Goal: Information Seeking & Learning: Compare options

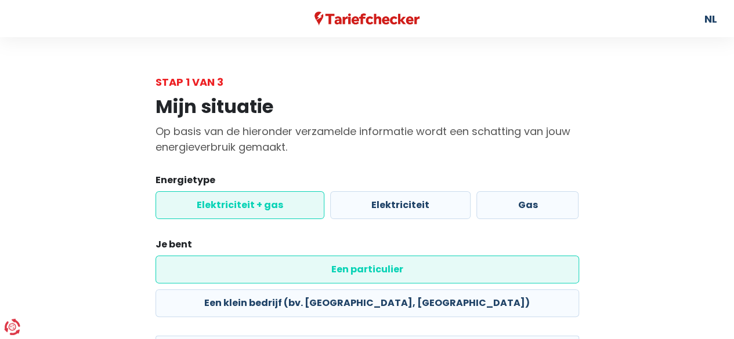
click at [279, 203] on label "Elektriciteit + gas" at bounding box center [240, 205] width 169 height 28
click at [279, 203] on input "Elektriciteit + gas" at bounding box center [240, 205] width 169 height 28
click at [266, 264] on label "Een particulier" at bounding box center [368, 270] width 424 height 28
click at [266, 264] on input "Een particulier" at bounding box center [368, 270] width 424 height 28
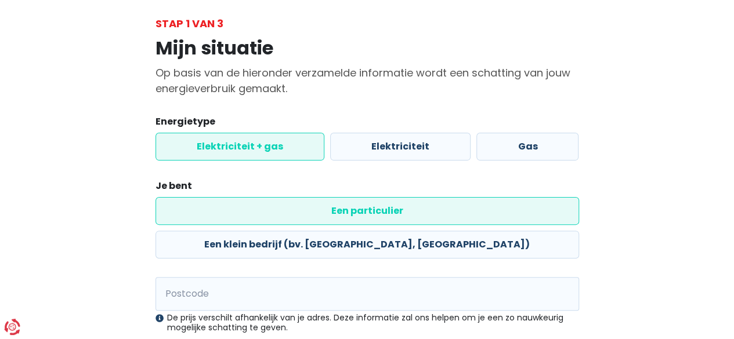
scroll to position [116, 0]
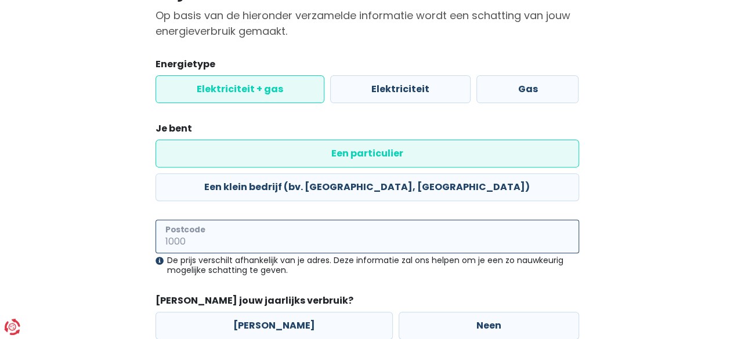
click at [261, 220] on input "Postcode" at bounding box center [368, 237] width 424 height 34
type input "2930"
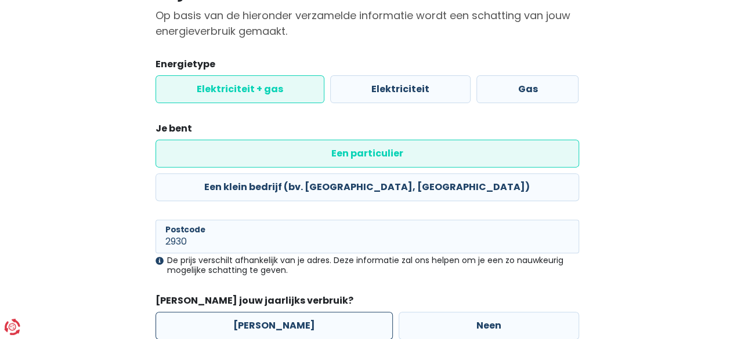
click at [237, 312] on label "[PERSON_NAME]" at bounding box center [274, 326] width 237 height 28
click at [237, 312] on input "[PERSON_NAME]" at bounding box center [274, 326] width 237 height 28
radio input "true"
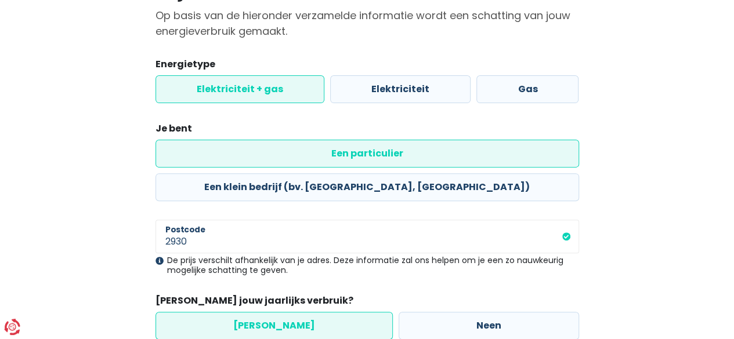
scroll to position [171, 0]
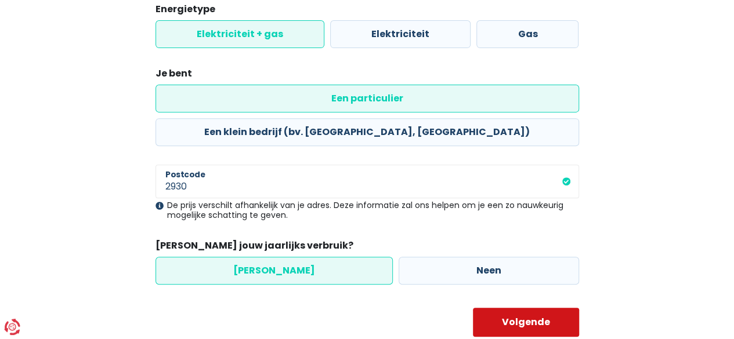
click at [518, 308] on button "Volgende" at bounding box center [526, 322] width 106 height 29
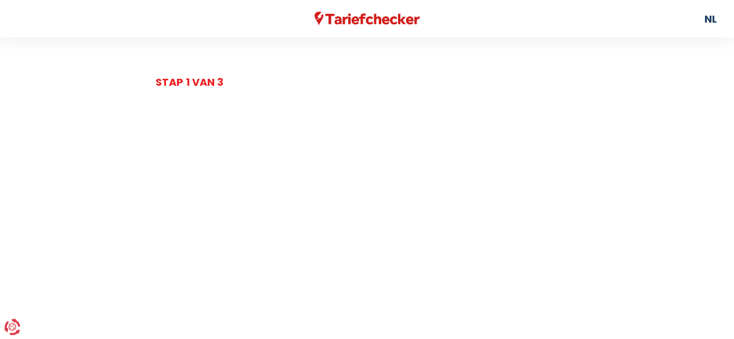
select select
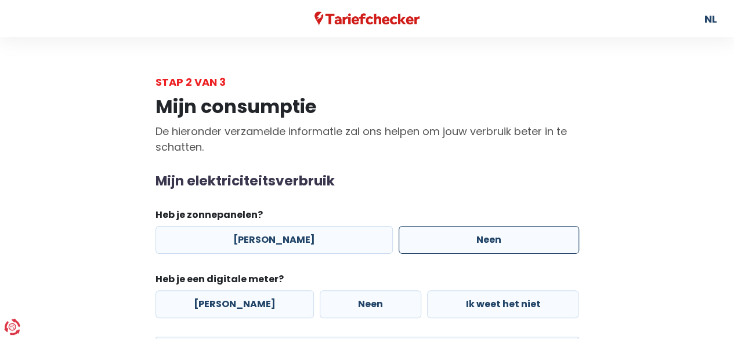
click at [417, 248] on label "Neen" at bounding box center [489, 240] width 180 height 28
click at [417, 248] on input "Neen" at bounding box center [489, 240] width 180 height 28
radio input "true"
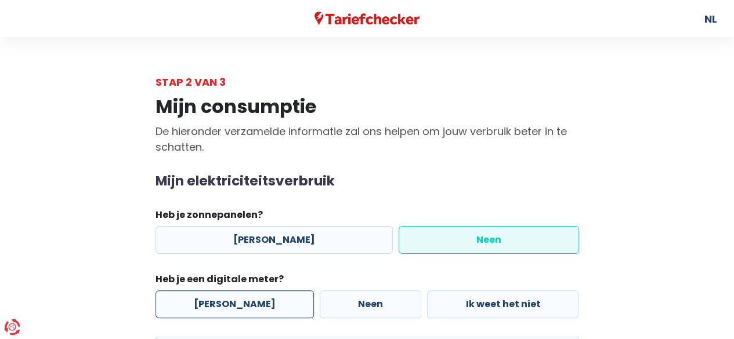
click at [259, 295] on label "[PERSON_NAME]" at bounding box center [235, 305] width 158 height 28
click at [259, 295] on input "[PERSON_NAME]" at bounding box center [235, 305] width 158 height 28
radio input "true"
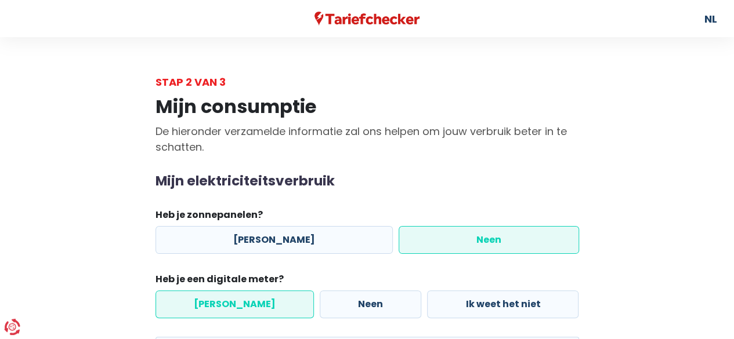
scroll to position [116, 0]
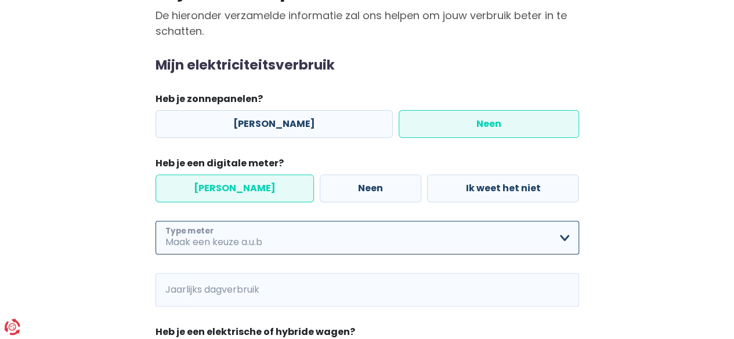
click at [296, 235] on select "Enkelvoudig Tweevoudig Enkelvoudig + uitsluitend nachttarief Tweevoudig + uitsl…" at bounding box center [368, 238] width 424 height 34
select select "day_night_bi_hourly"
click at [156, 221] on select "Enkelvoudig Tweevoudig Enkelvoudig + uitsluitend nachttarief Tweevoudig + uitsl…" at bounding box center [368, 238] width 424 height 34
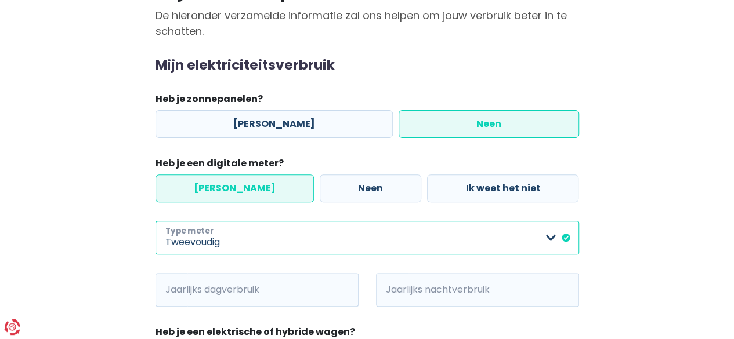
scroll to position [174, 0]
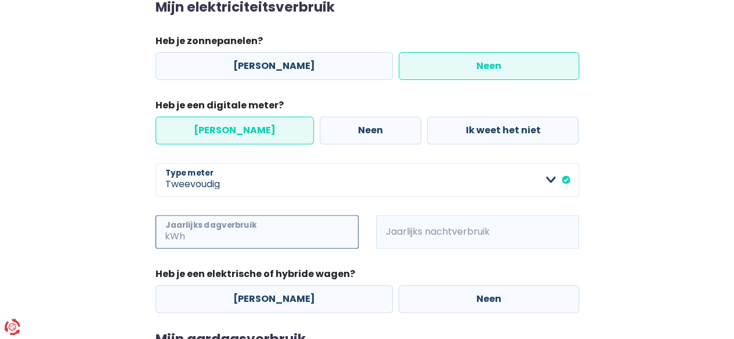
click at [210, 235] on input "Jaarlijks dagverbruik" at bounding box center [272, 232] width 171 height 34
click at [327, 223] on input "968" at bounding box center [272, 232] width 171 height 34
type input "968"
click at [401, 236] on span "kWh" at bounding box center [392, 232] width 32 height 34
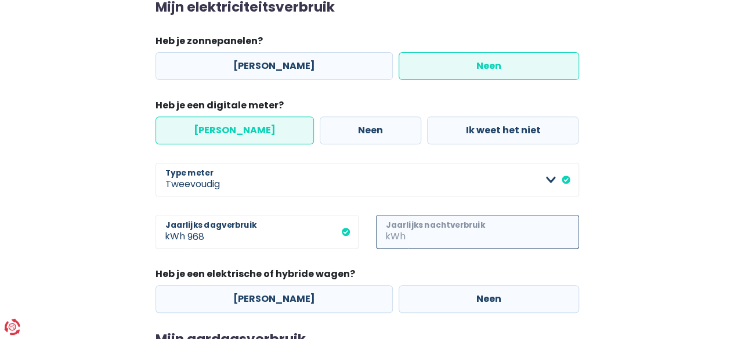
click at [422, 236] on input "Jaarlijks nachtverbruik" at bounding box center [493, 232] width 171 height 34
type input "717"
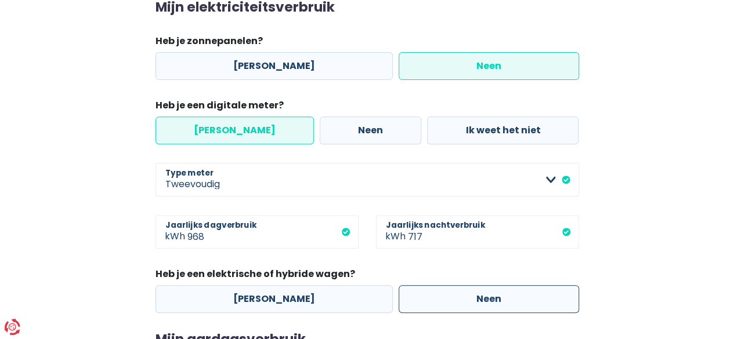
click at [444, 291] on label "Neen" at bounding box center [489, 299] width 180 height 28
click at [444, 291] on input "Neen" at bounding box center [489, 299] width 180 height 28
radio input "true"
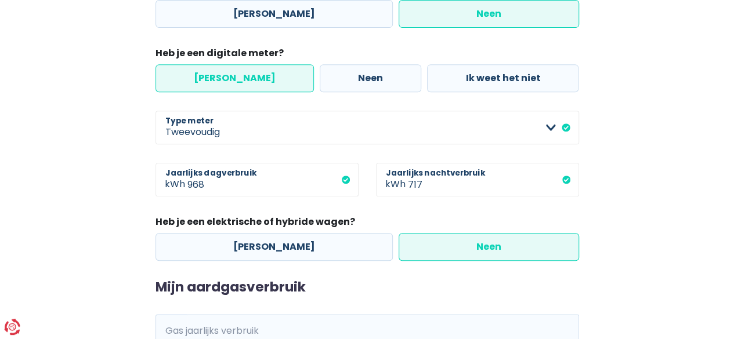
scroll to position [290, 0]
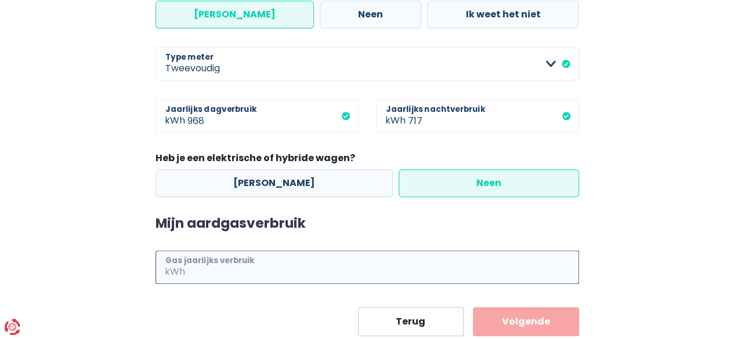
click at [280, 261] on input "Gas jaarlijks verbruik" at bounding box center [383, 268] width 392 height 34
click at [259, 259] on input "Gas jaarlijks verbruik" at bounding box center [383, 268] width 392 height 34
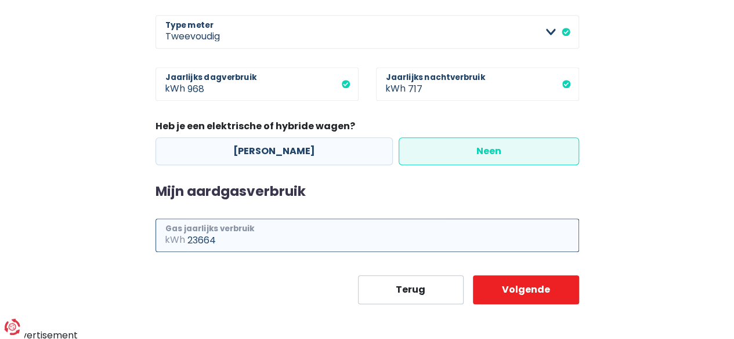
scroll to position [323, 0]
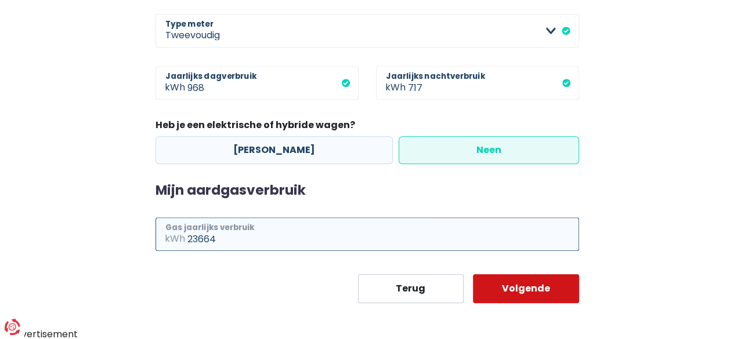
type input "23664"
click at [514, 281] on button "Volgende" at bounding box center [526, 288] width 106 height 29
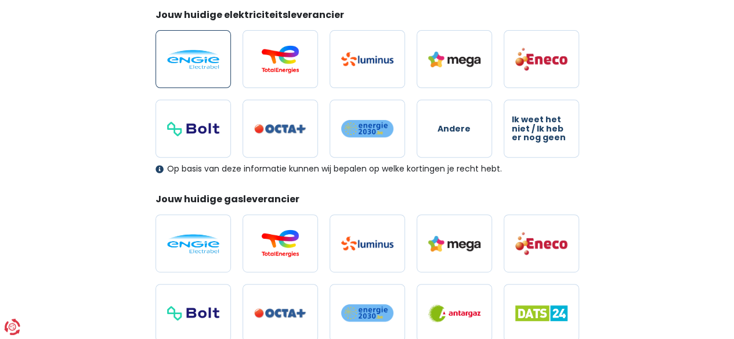
scroll to position [174, 0]
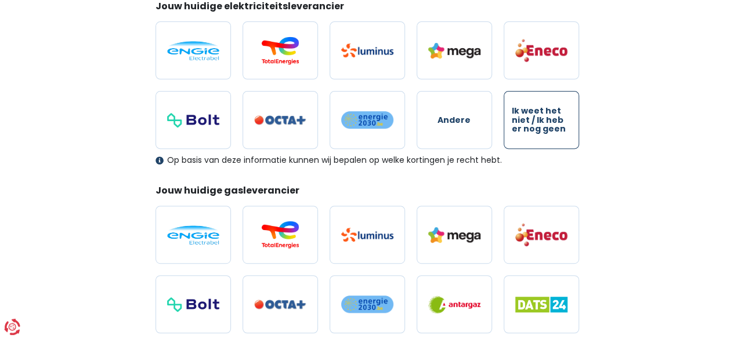
click at [540, 127] on span "Ik weet het niet / Ik heb er nog geen" at bounding box center [541, 120] width 59 height 27
click at [540, 127] on input "Ik weet het niet / Ik heb er nog geen" at bounding box center [541, 120] width 75 height 58
radio input "true"
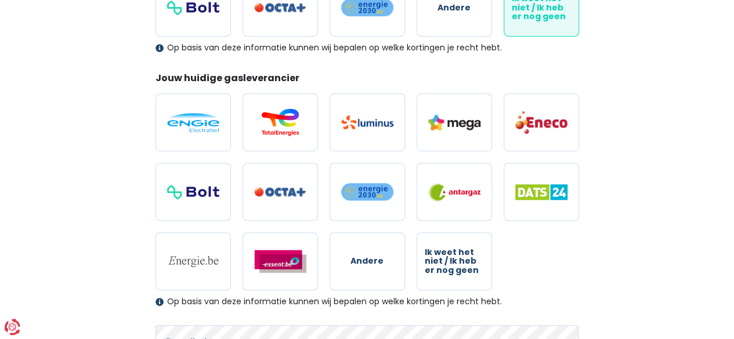
scroll to position [290, 0]
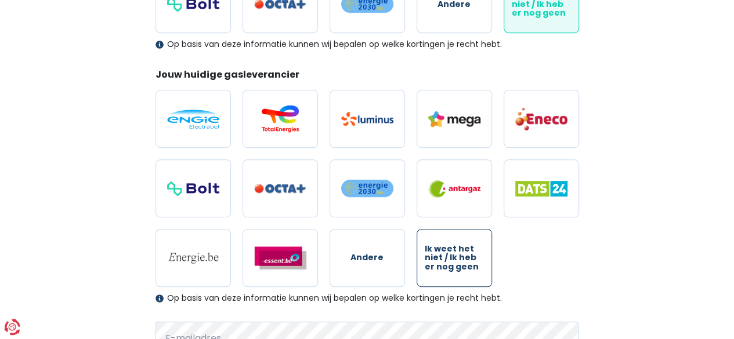
click at [460, 258] on span "Ik weet het niet / Ik heb er nog geen" at bounding box center [454, 258] width 59 height 27
click at [460, 258] on input "Ik weet het niet / Ik heb er nog geen" at bounding box center [454, 258] width 75 height 58
radio input "true"
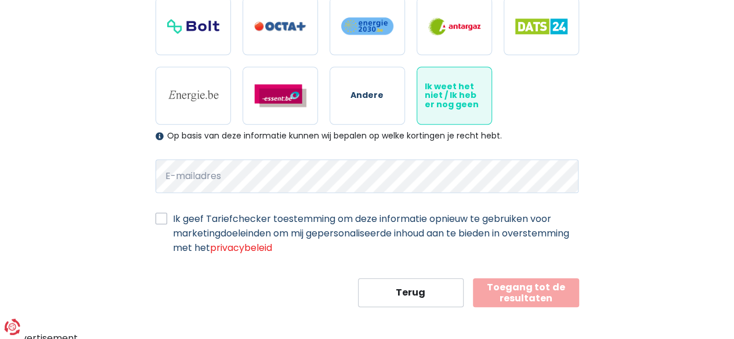
scroll to position [454, 0]
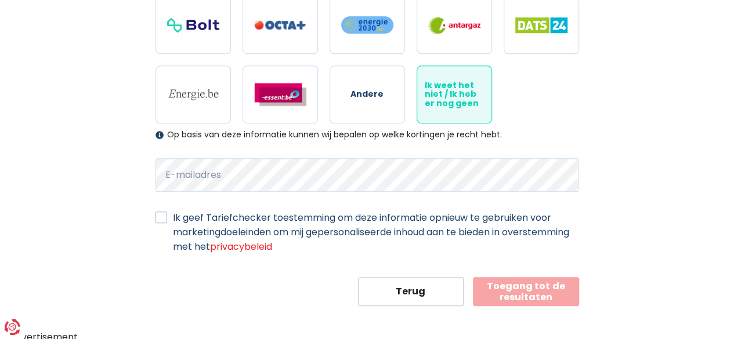
select select "day_night_bi_hourly"
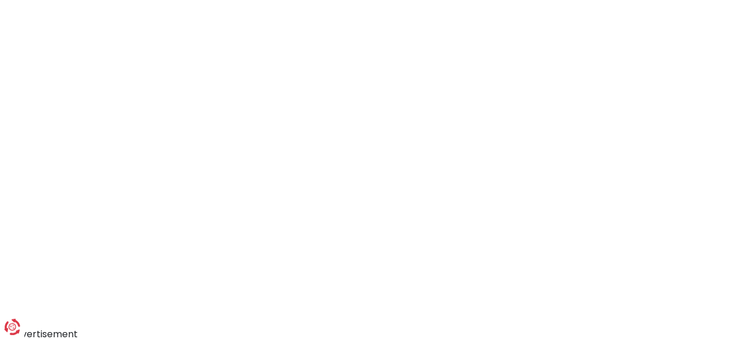
scroll to position [171, 0]
